Goal: Find contact information: Find contact information

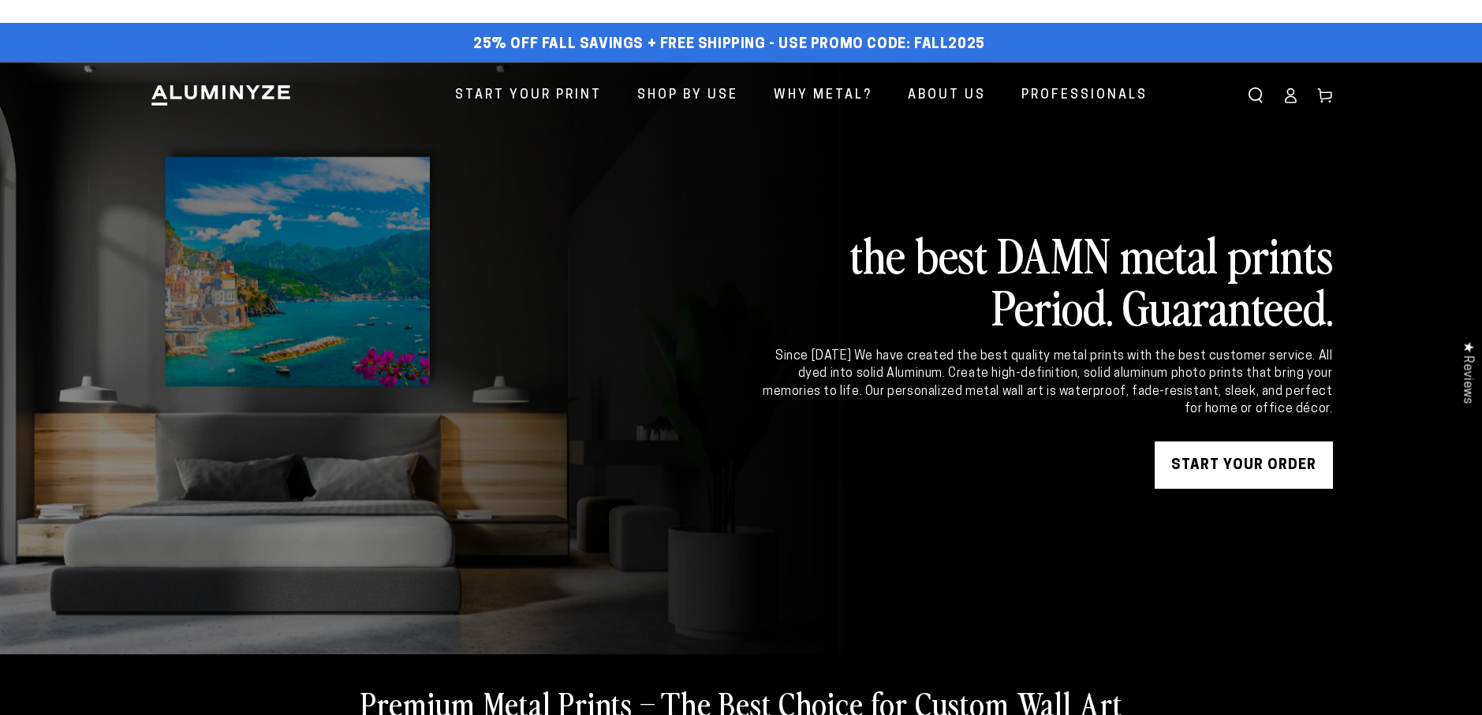
click at [1284, 95] on icon at bounding box center [1290, 96] width 16 height 16
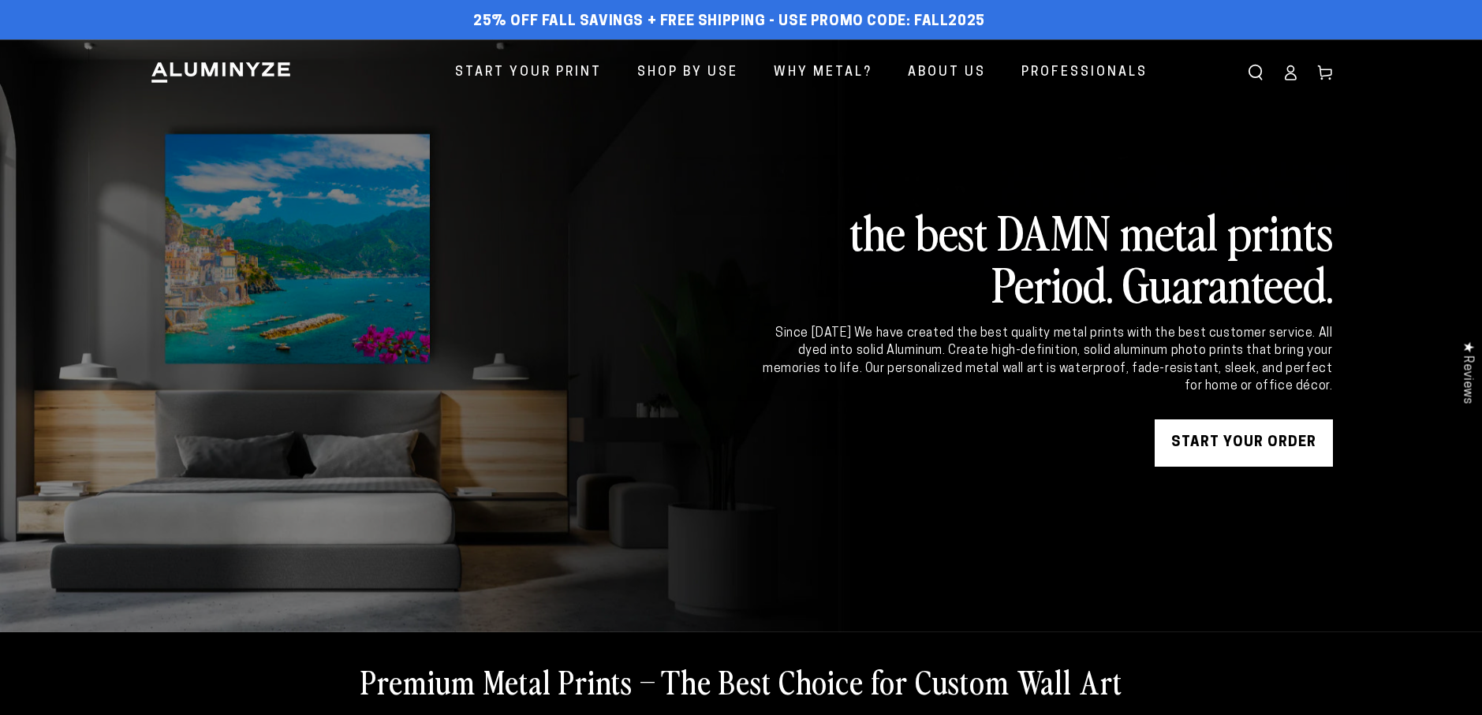
click at [1298, 76] on icon at bounding box center [1290, 73] width 16 height 16
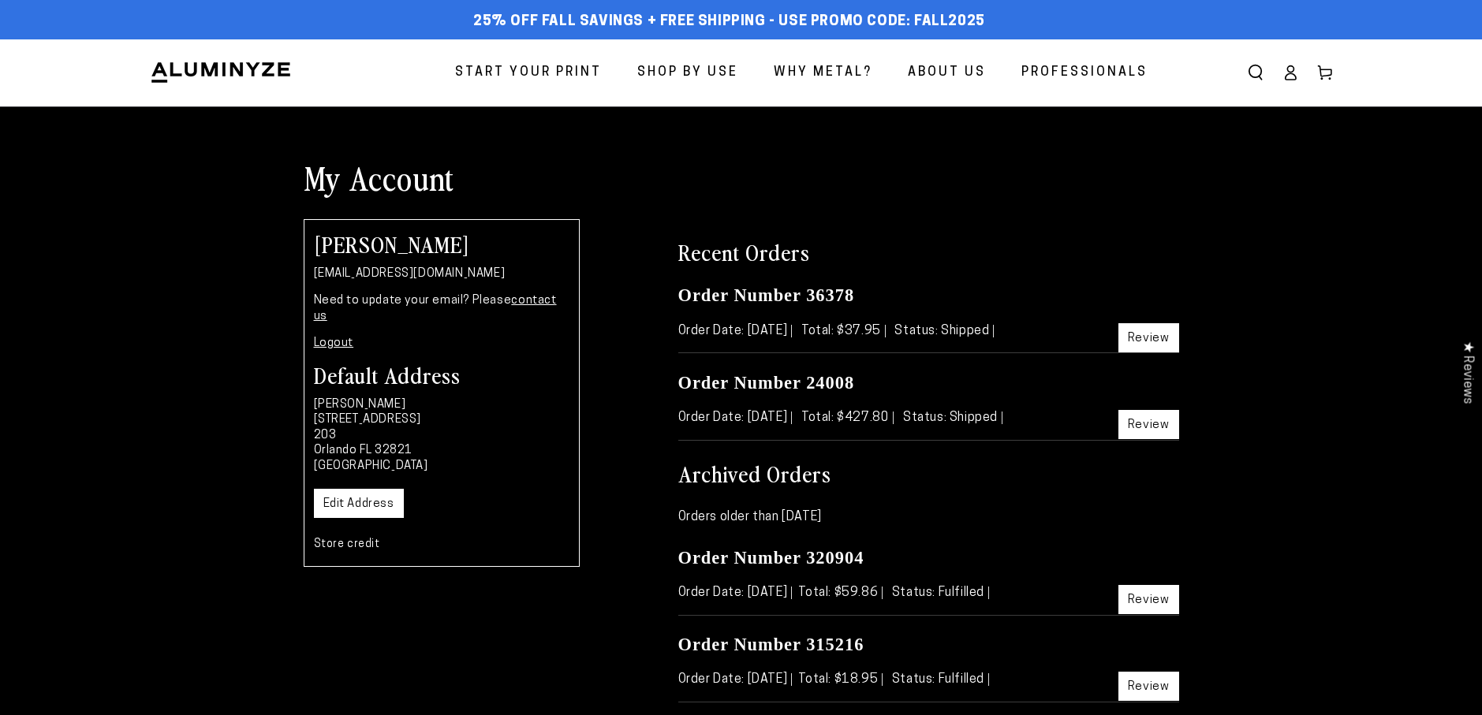
click at [523, 304] on link "contact us" at bounding box center [435, 309] width 243 height 28
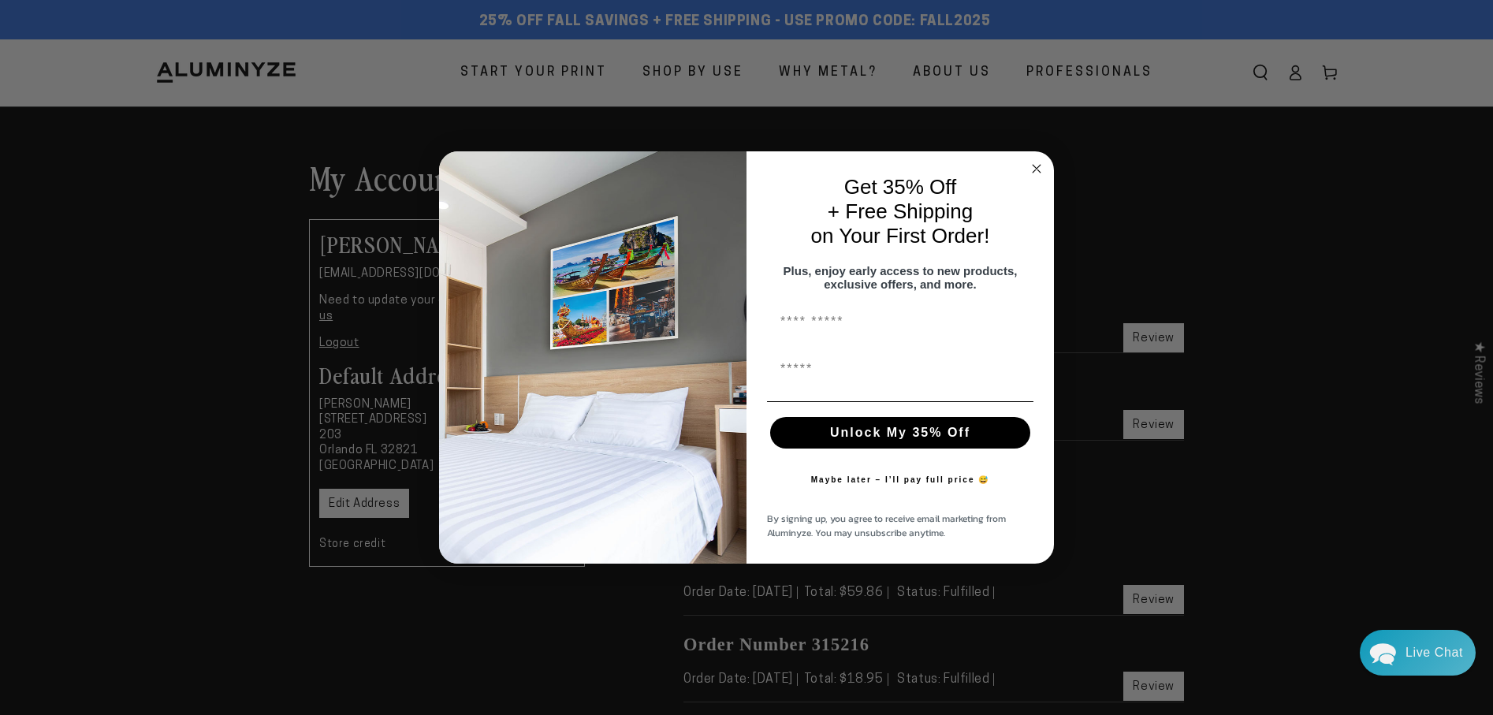
click at [1034, 162] on circle "Close dialog" at bounding box center [1037, 168] width 18 height 18
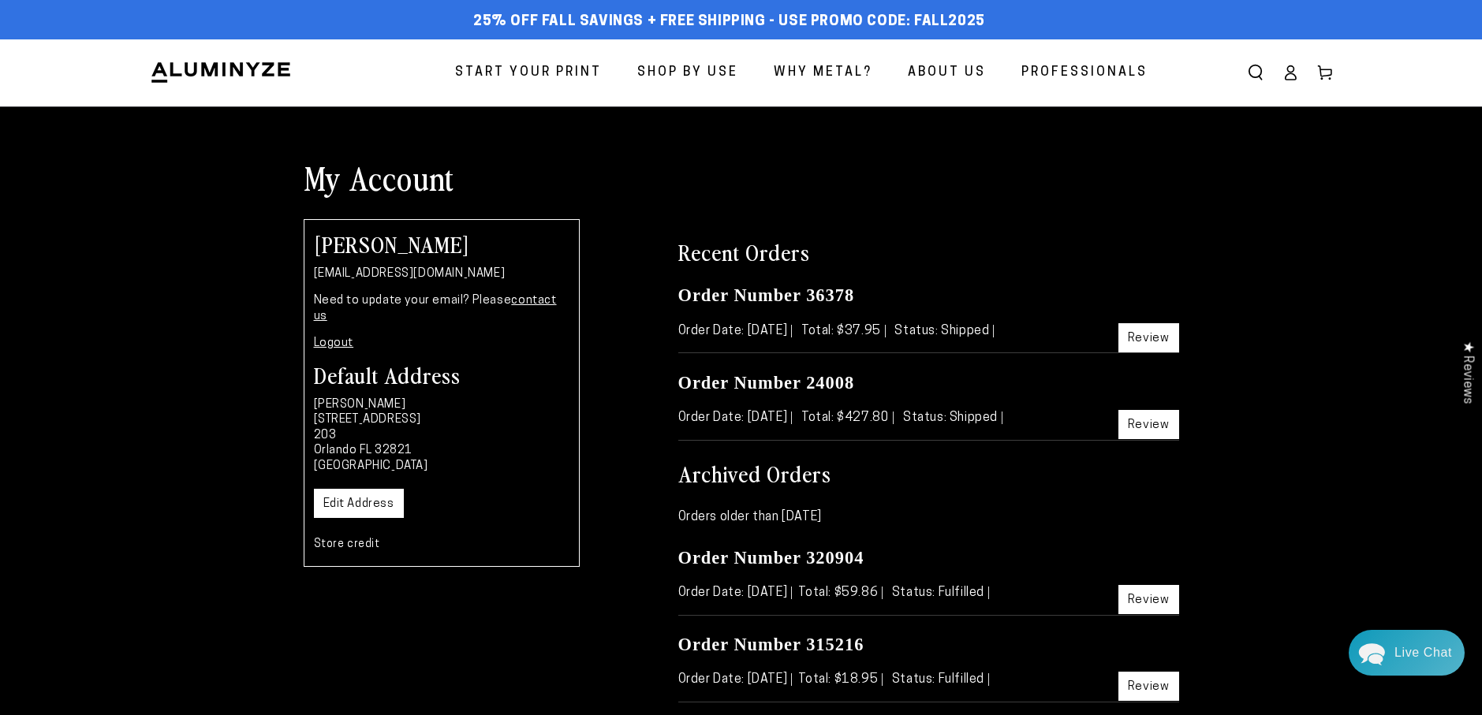
click at [520, 303] on link "contact us" at bounding box center [435, 309] width 243 height 28
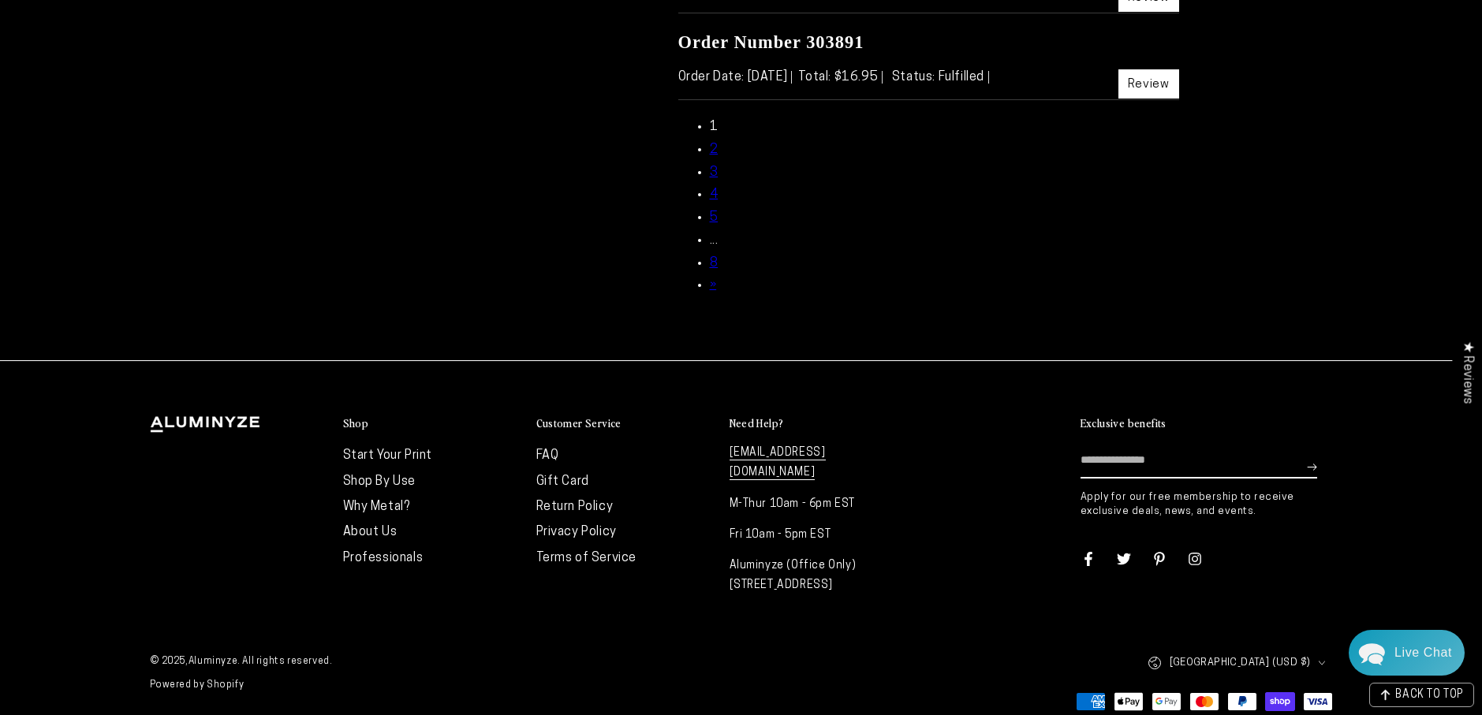
click at [796, 454] on link "[EMAIL_ADDRESS][DOMAIN_NAME]" at bounding box center [777, 463] width 96 height 33
